Goal: Transaction & Acquisition: Purchase product/service

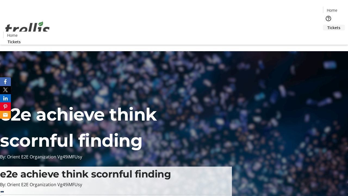
click at [328, 25] on span "Tickets" at bounding box center [334, 28] width 13 height 6
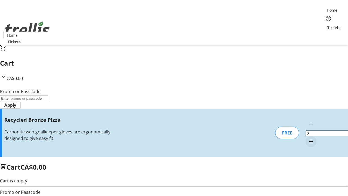
click at [308, 138] on mat-icon "Increment by one" at bounding box center [311, 141] width 7 height 7
type input "1"
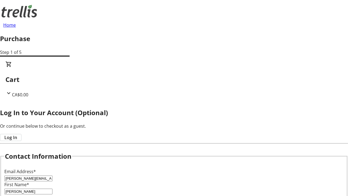
type input "[PERSON_NAME]"
